Goal: Transaction & Acquisition: Obtain resource

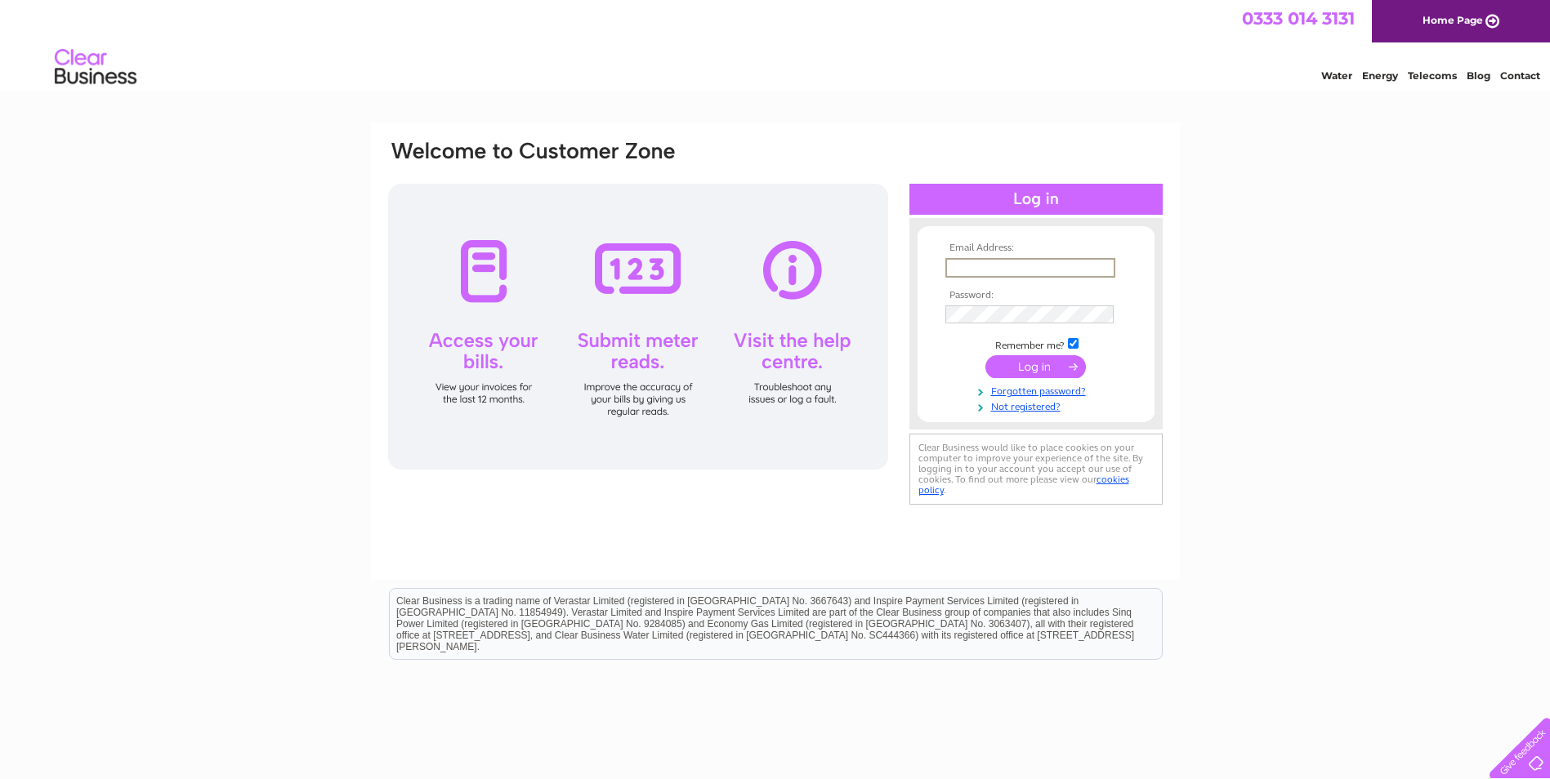
click at [1055, 272] on input "text" at bounding box center [1030, 268] width 170 height 20
type input "accounts@lane7.co.uk"
click at [1026, 374] on input "submit" at bounding box center [1035, 366] width 100 height 23
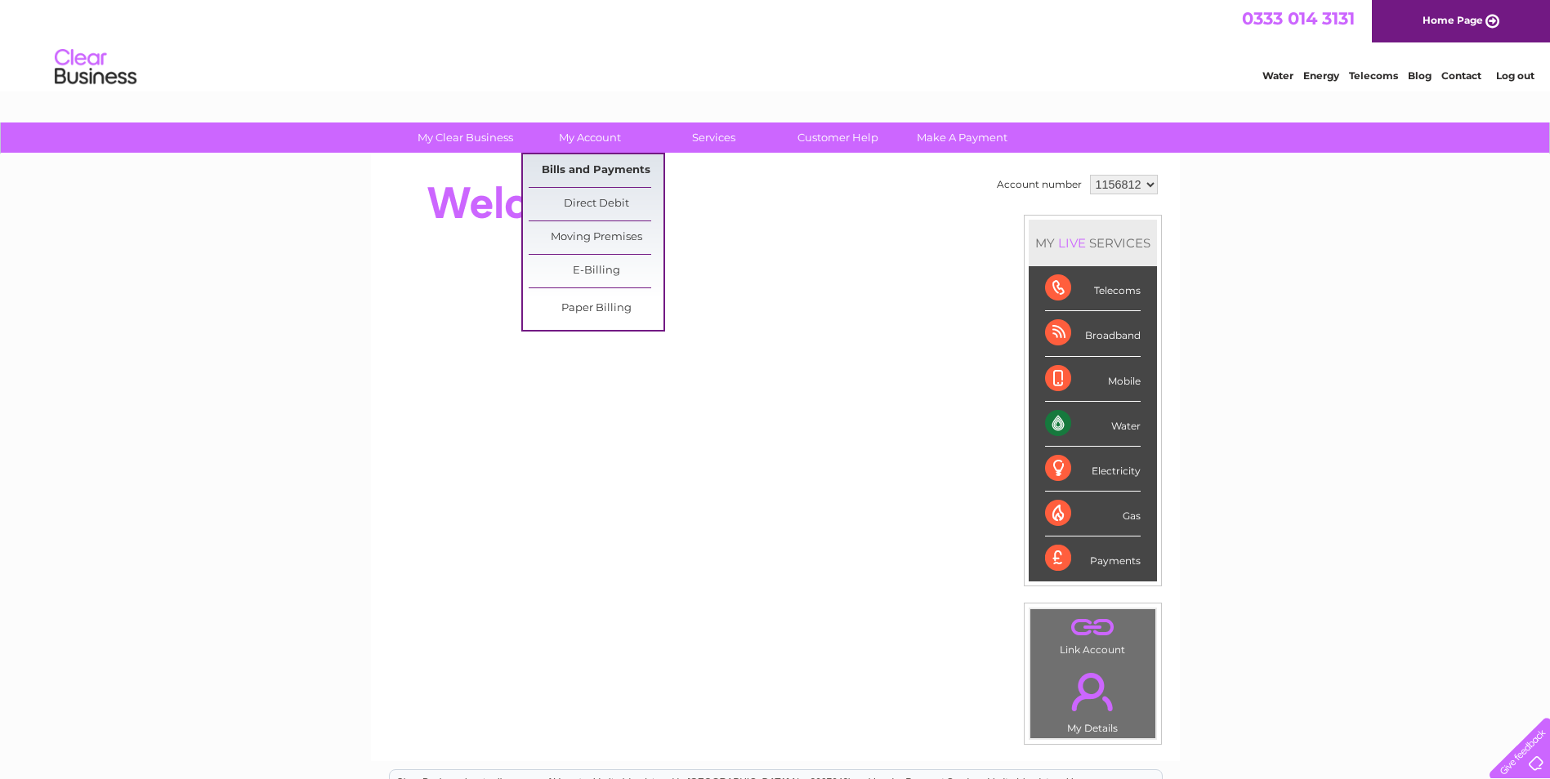
click at [590, 172] on link "Bills and Payments" at bounding box center [596, 170] width 135 height 33
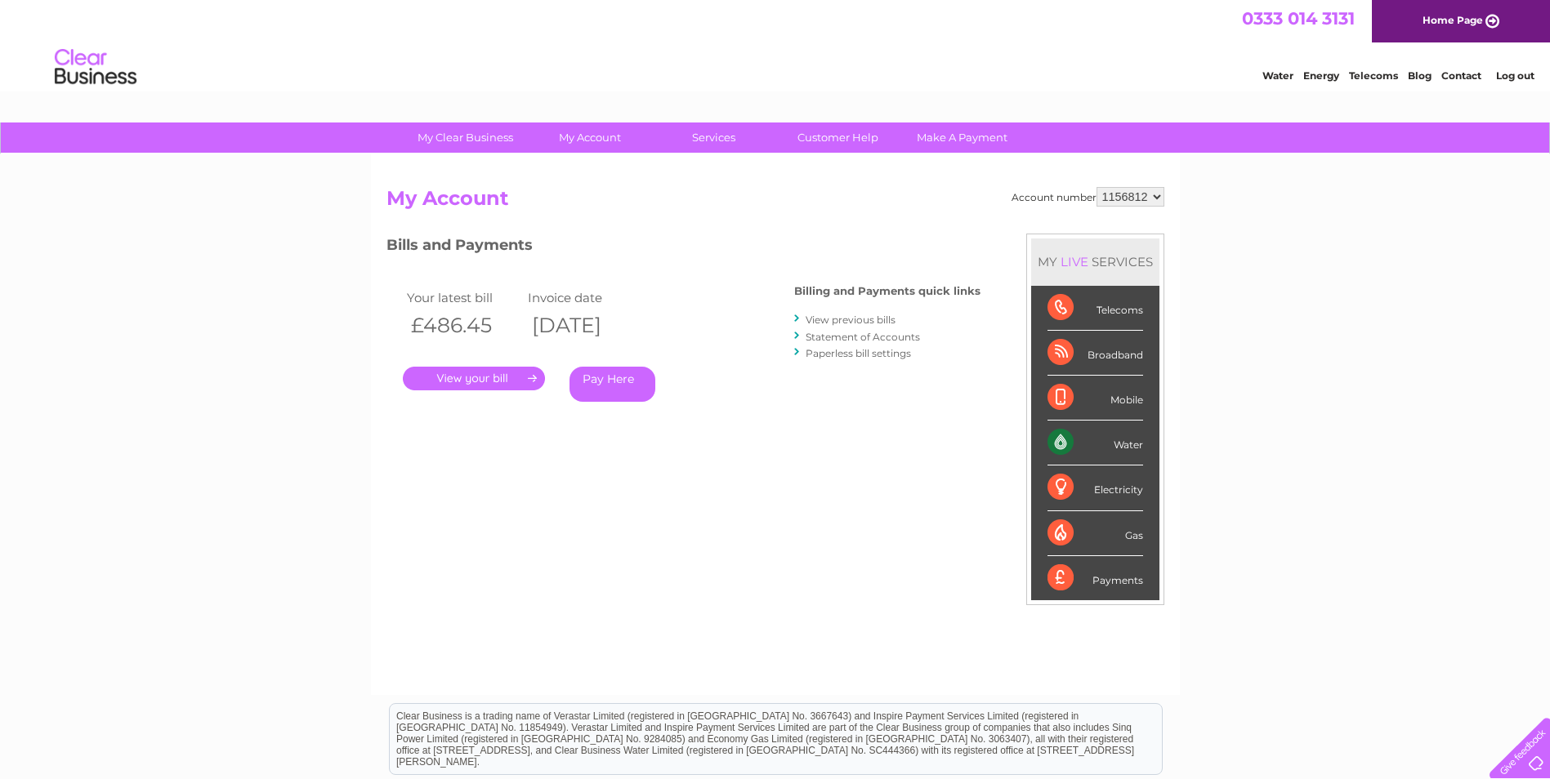
click at [488, 384] on link "." at bounding box center [474, 379] width 142 height 24
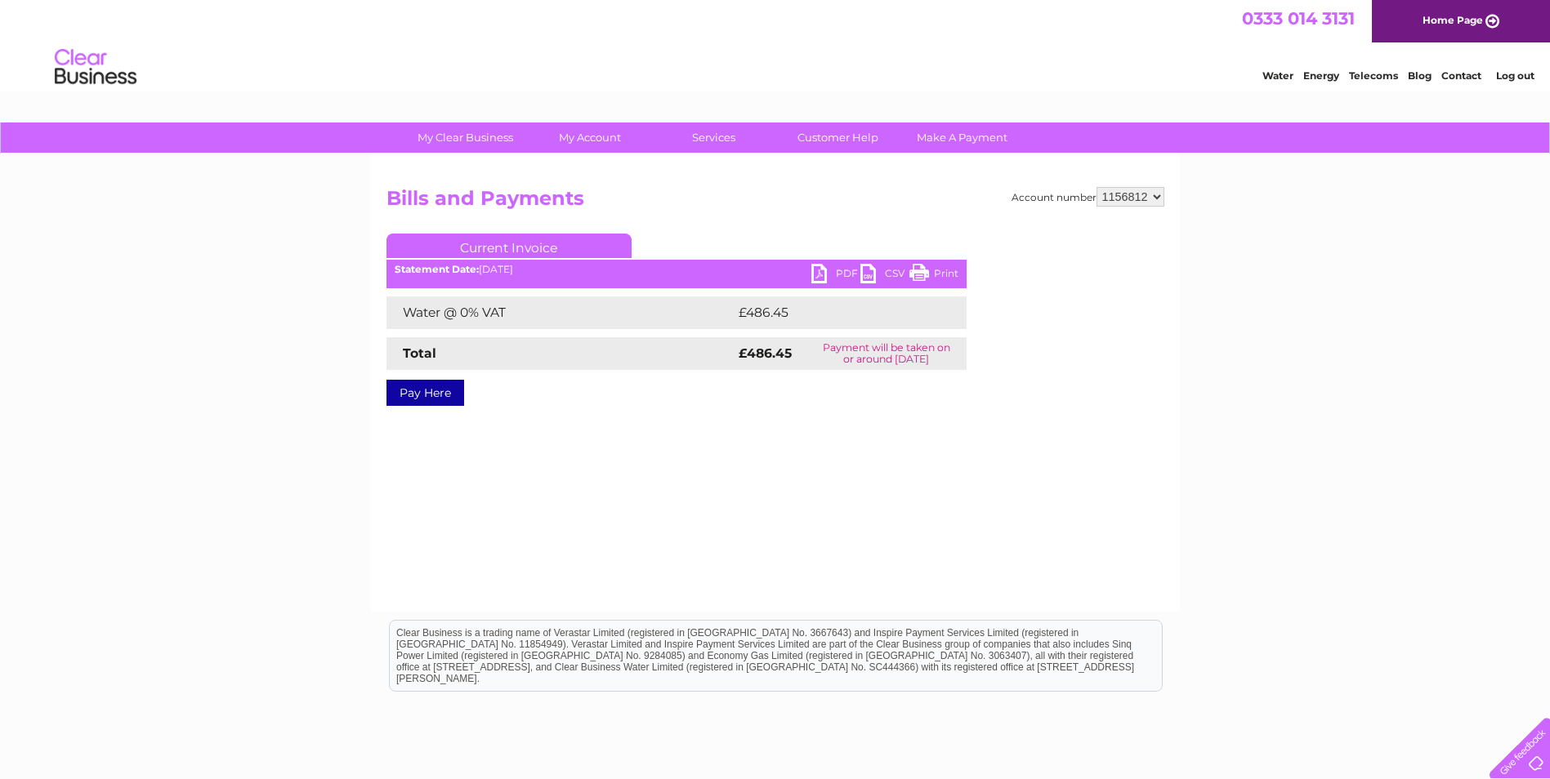
click at [842, 275] on link "PDF" at bounding box center [835, 276] width 49 height 24
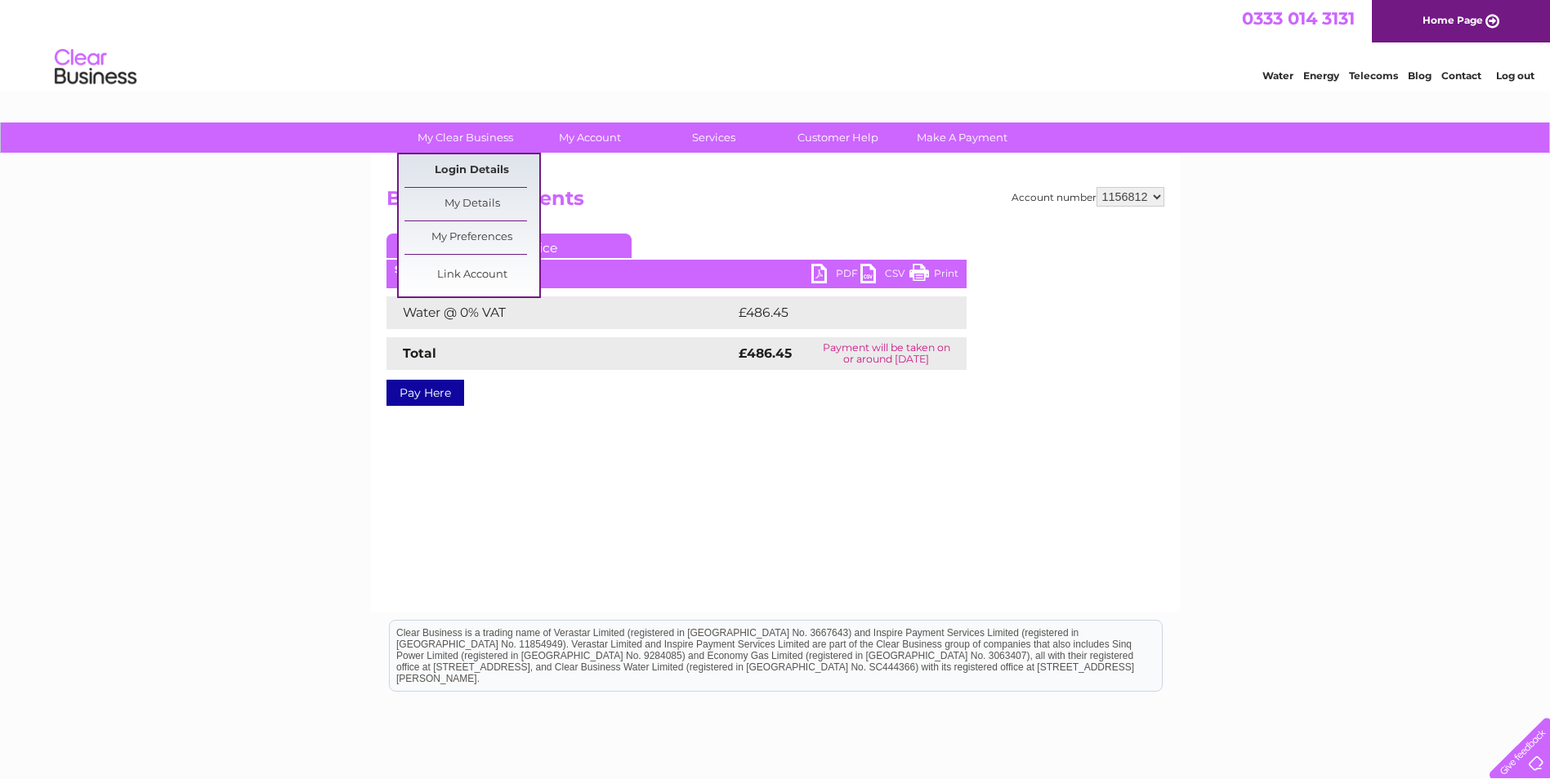
click at [479, 169] on link "Login Details" at bounding box center [471, 170] width 135 height 33
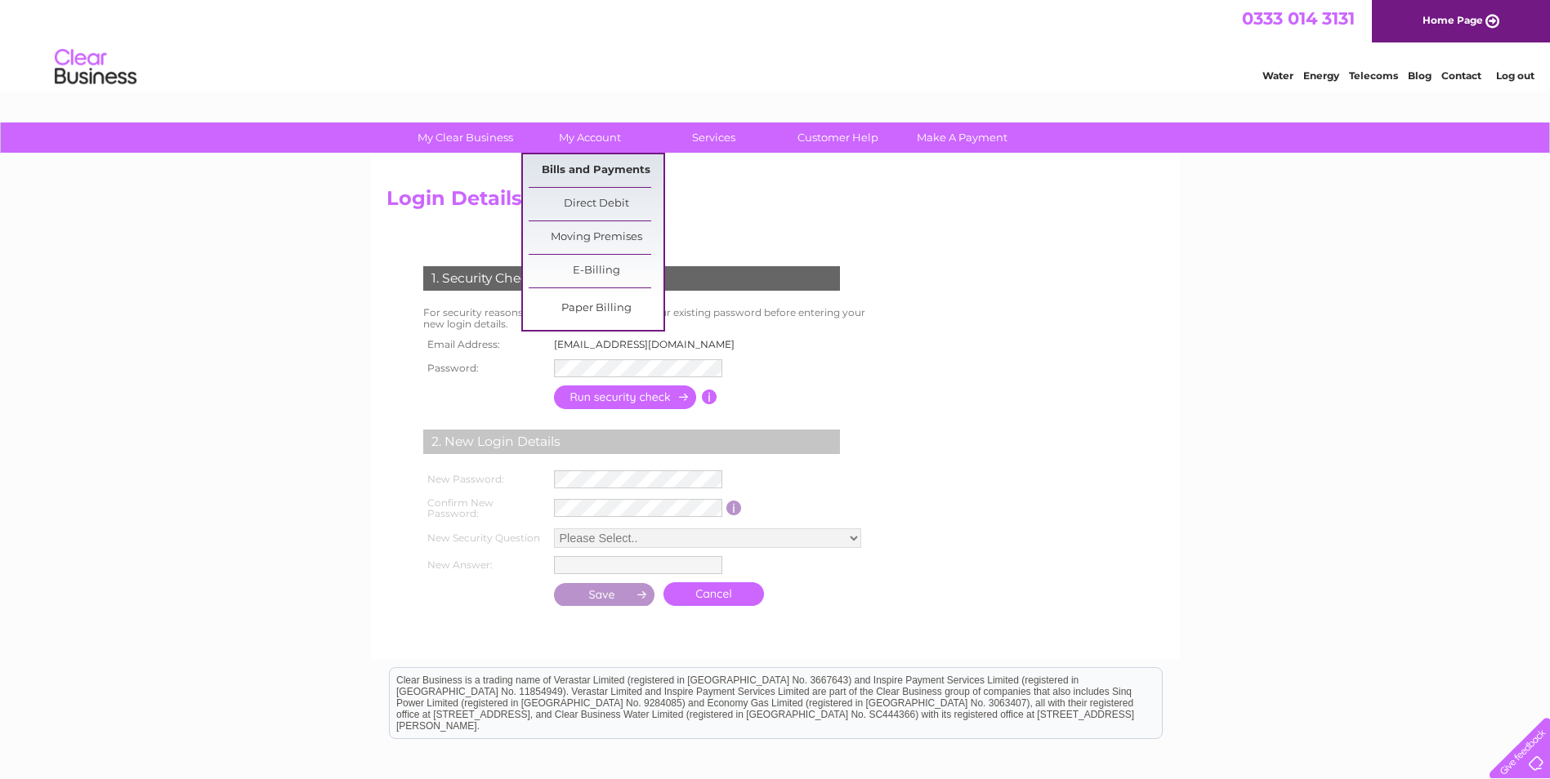
click at [583, 172] on link "Bills and Payments" at bounding box center [596, 170] width 135 height 33
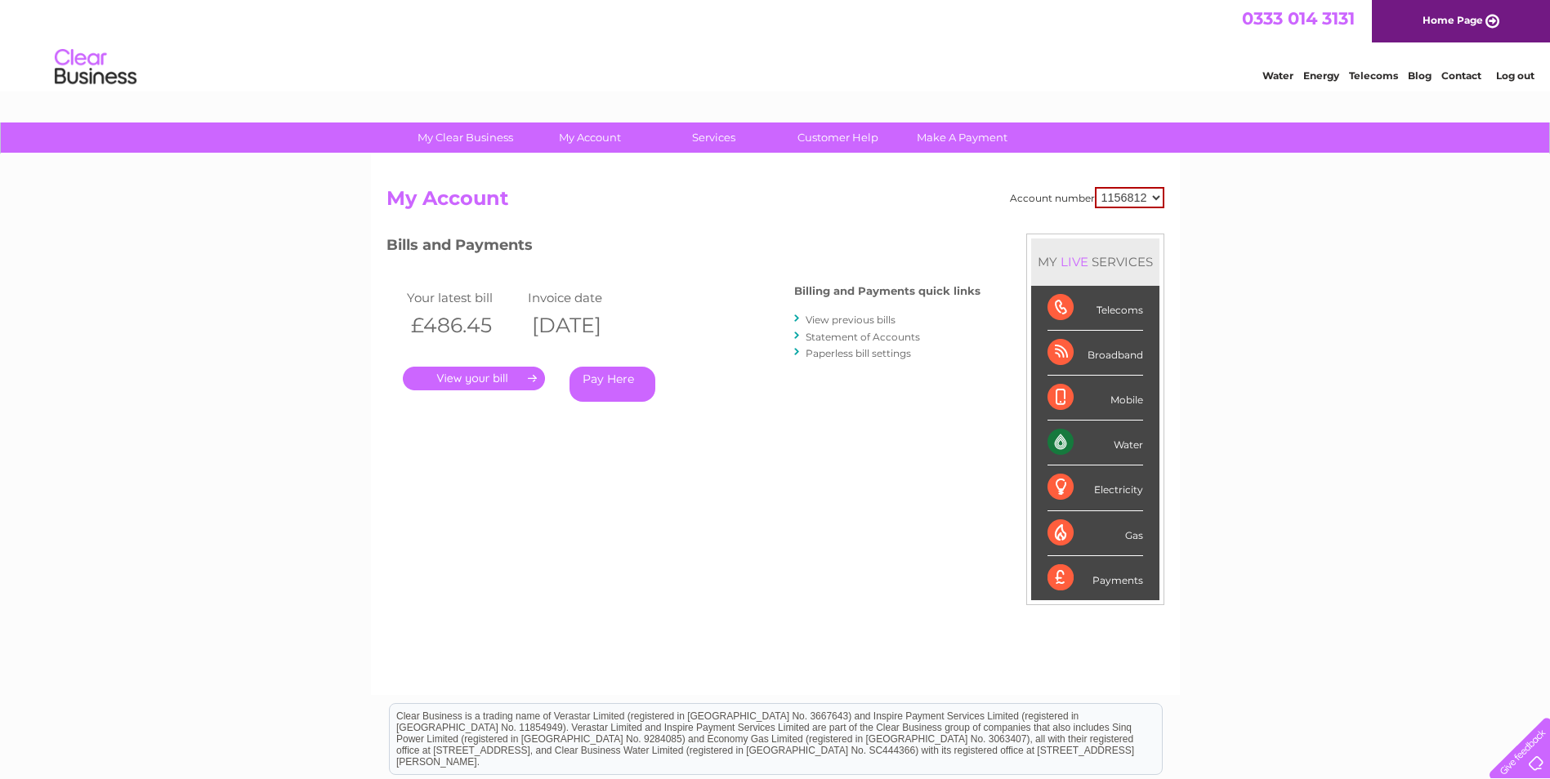
click at [1141, 193] on select "1156812" at bounding box center [1129, 197] width 69 height 21
click at [1221, 230] on div "My Clear Business Login Details My Details My Preferences Link Account My Accou…" at bounding box center [775, 549] width 1550 height 852
